Goal: Navigation & Orientation: Find specific page/section

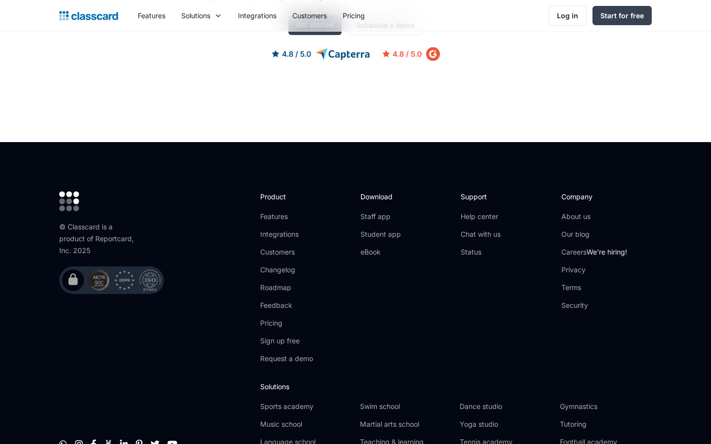
scroll to position [3184, 0]
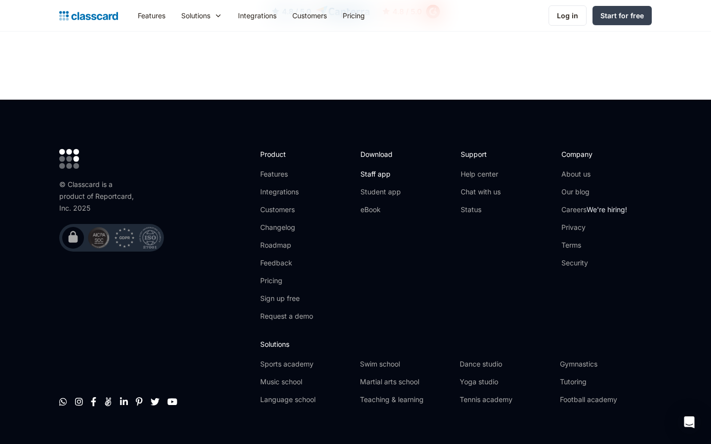
click at [394, 169] on link "Staff app" at bounding box center [380, 174] width 40 height 10
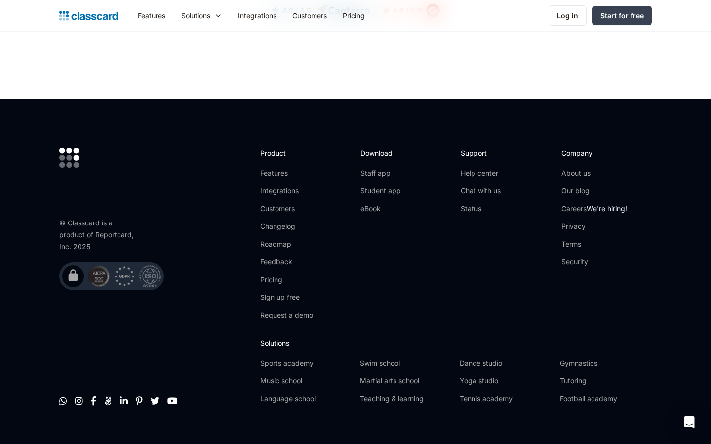
scroll to position [1220, 0]
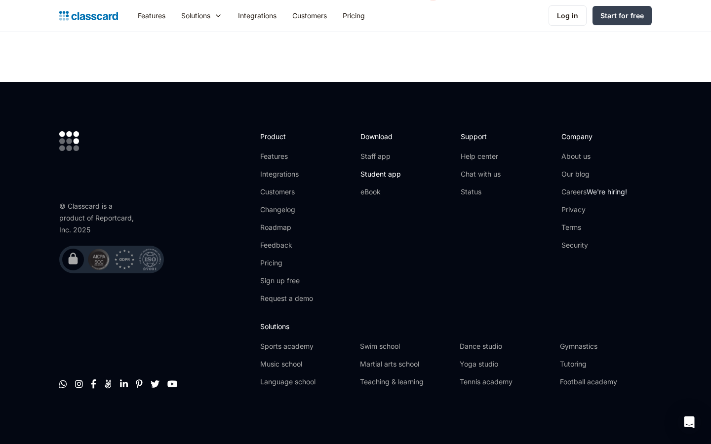
click at [395, 174] on link "Student app" at bounding box center [380, 174] width 40 height 10
